Goal: Task Accomplishment & Management: Manage account settings

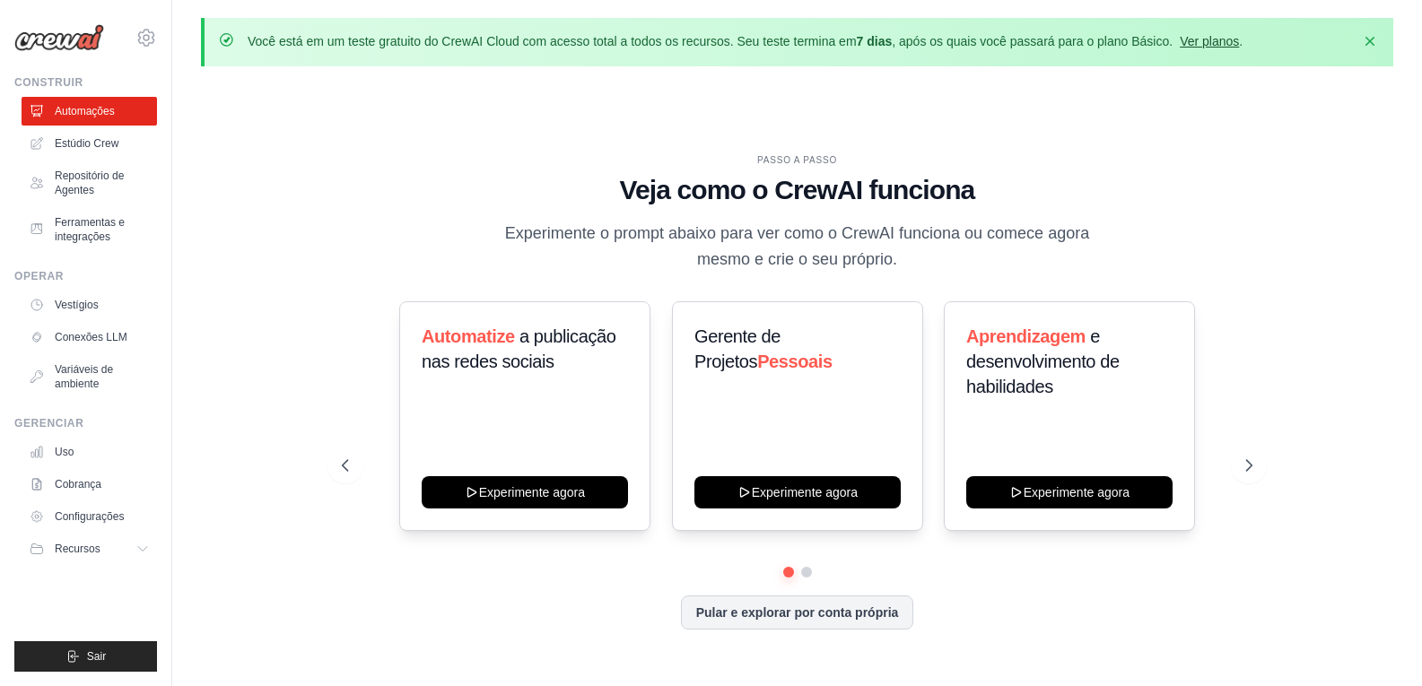
click at [1224, 44] on font "Ver planos" at bounding box center [1209, 41] width 59 height 14
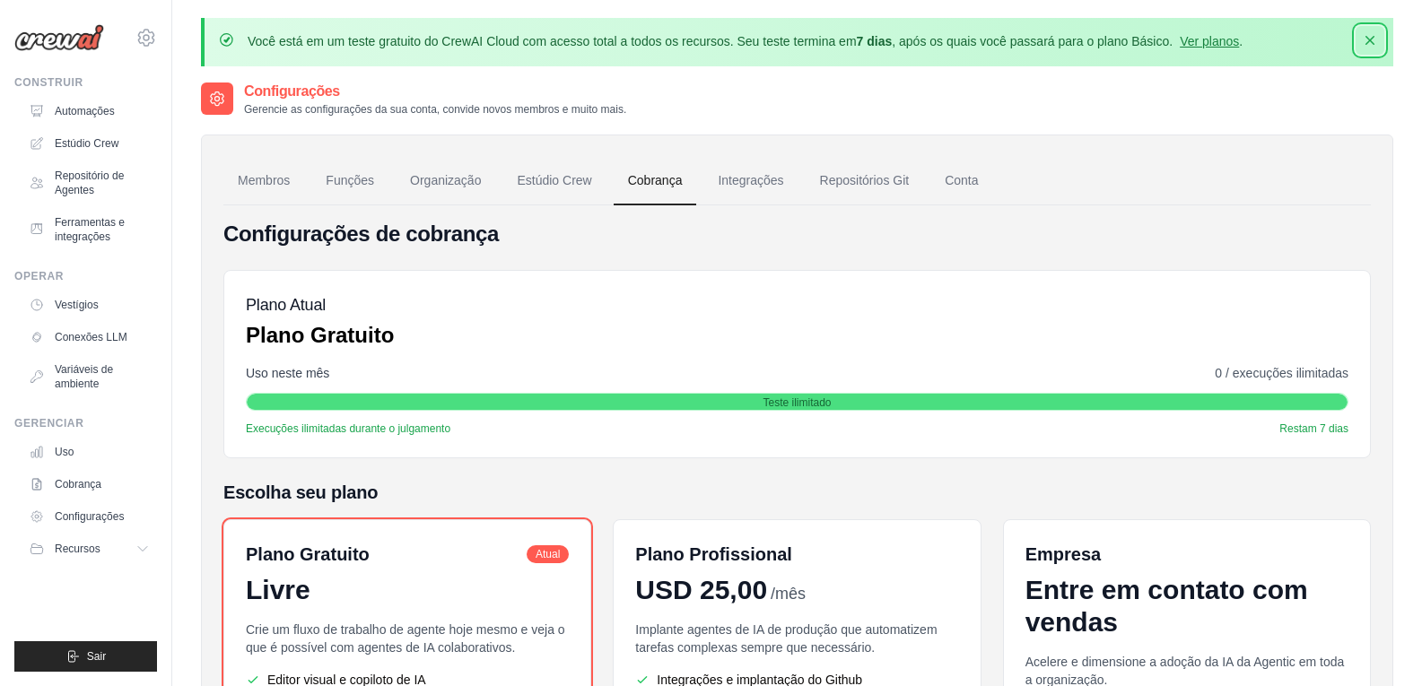
click at [1373, 39] on icon "button" at bounding box center [1370, 40] width 9 height 9
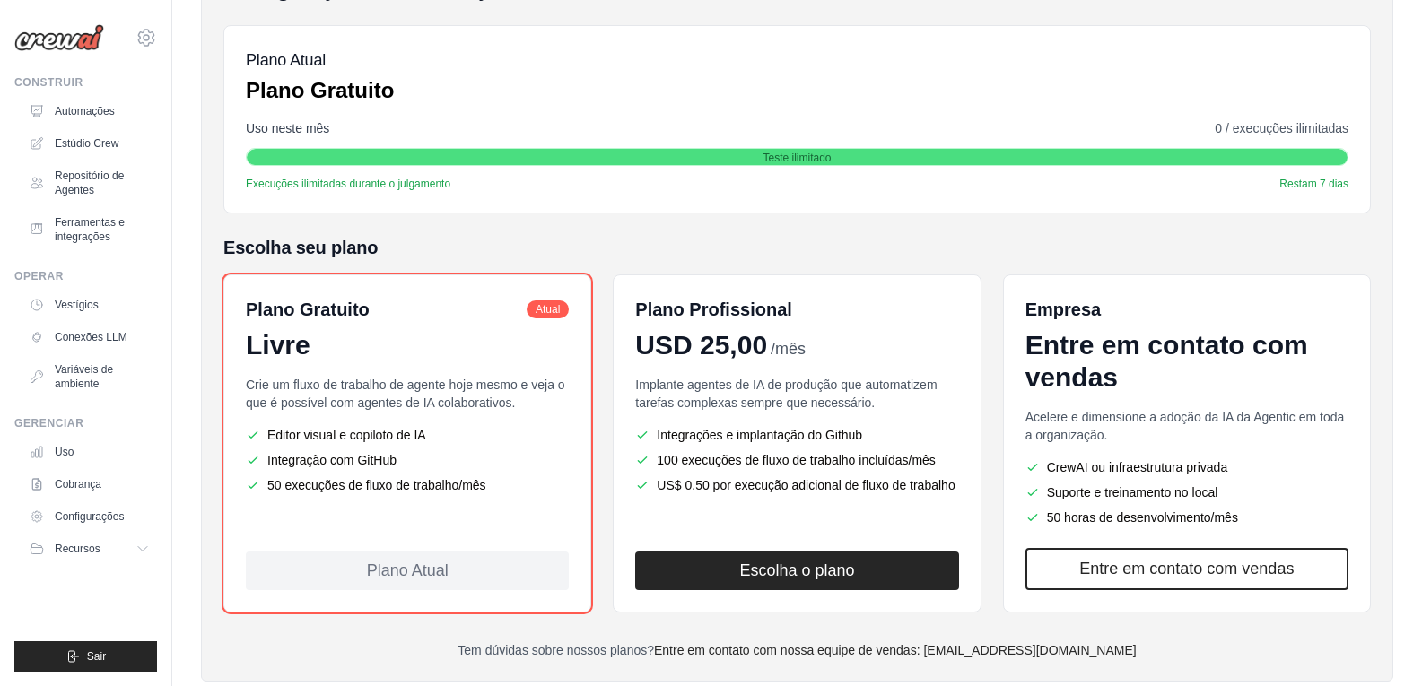
scroll to position [224, 0]
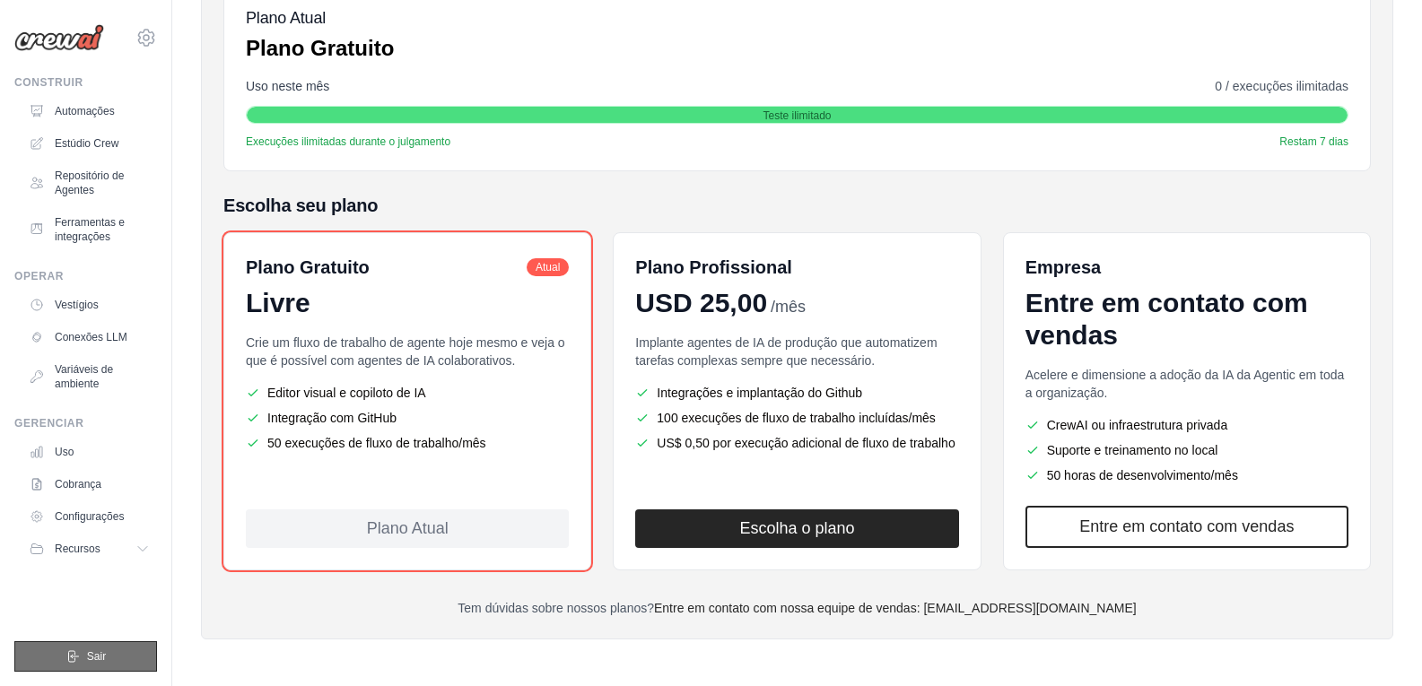
click at [84, 650] on button "Sair" at bounding box center [85, 657] width 143 height 31
